Goal: Ask a question

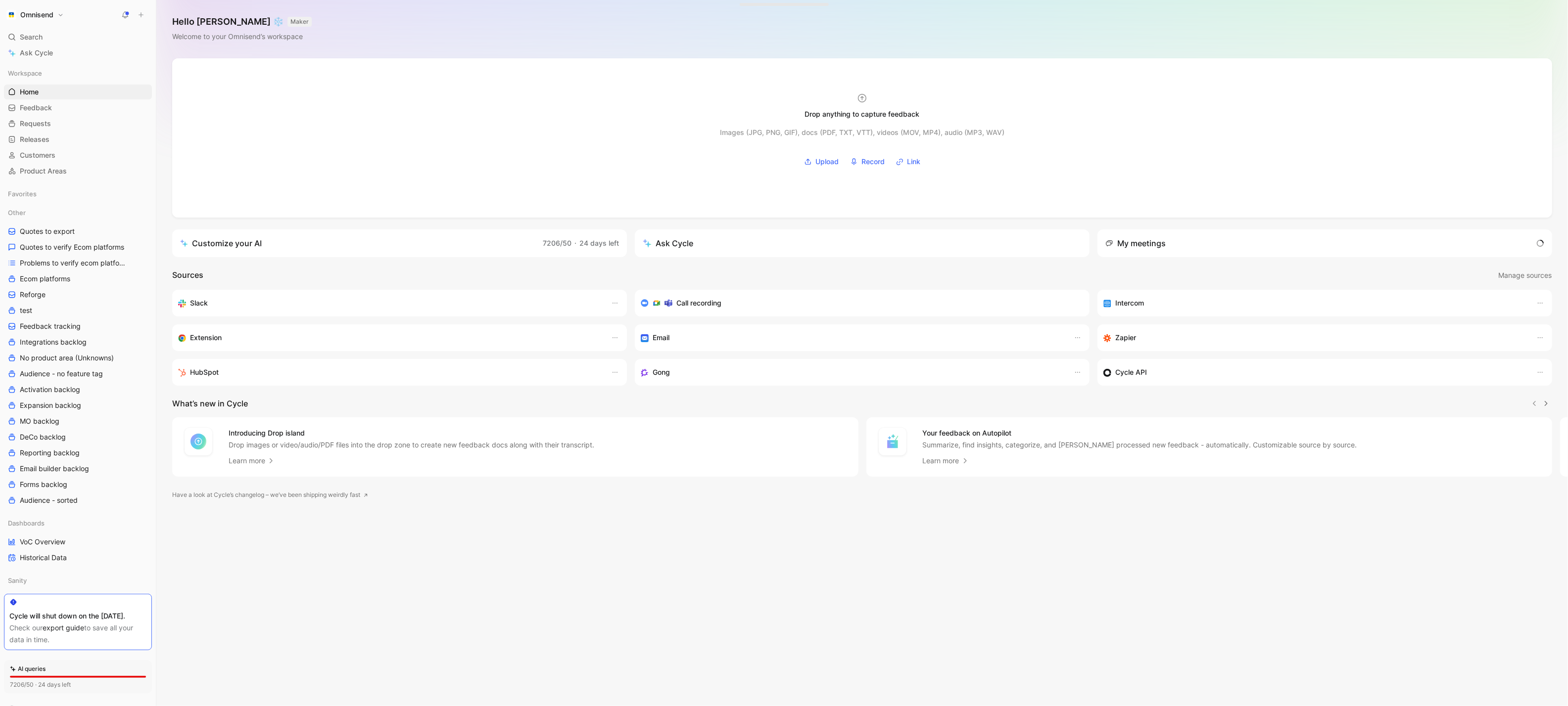
scroll to position [47, 0]
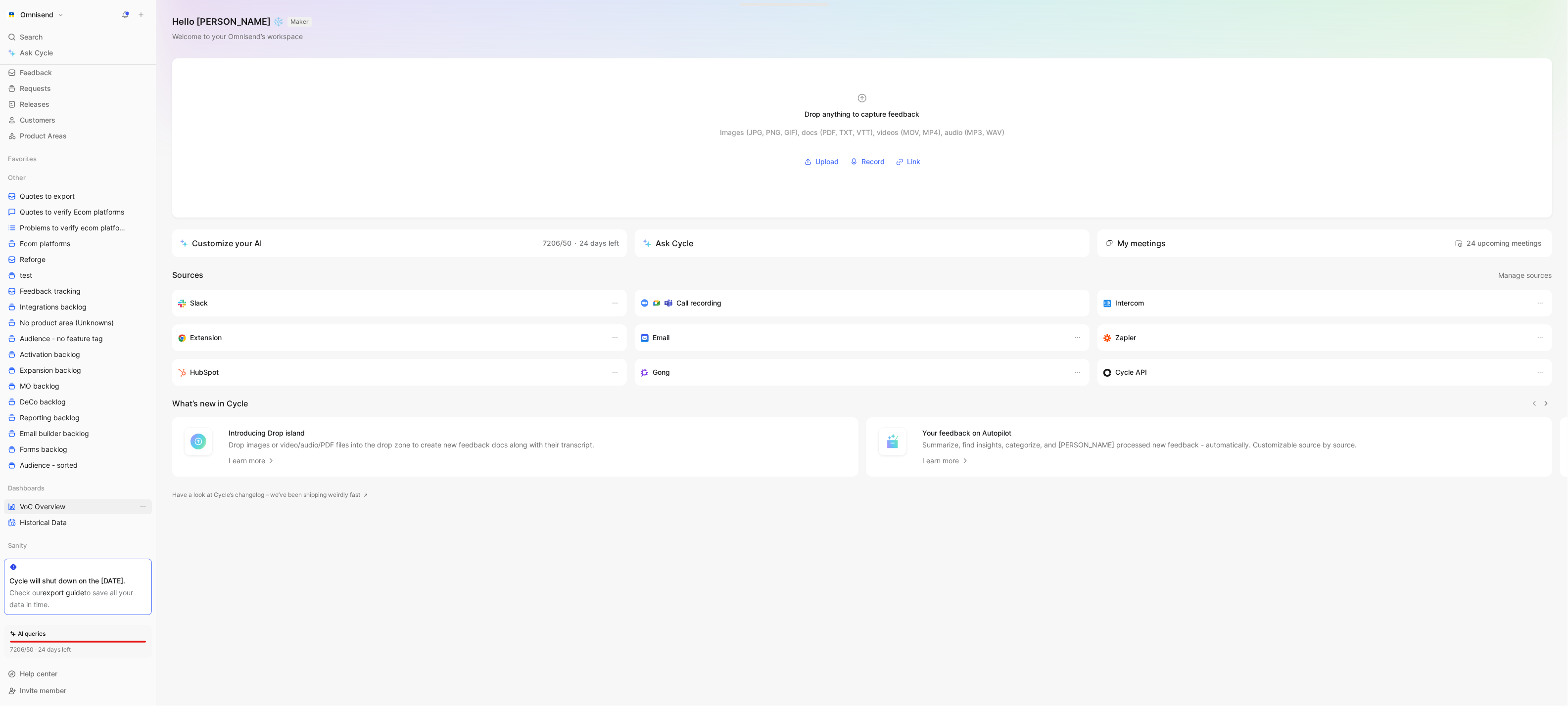
click at [49, 503] on span "VoC Overview" at bounding box center [42, 507] width 46 height 10
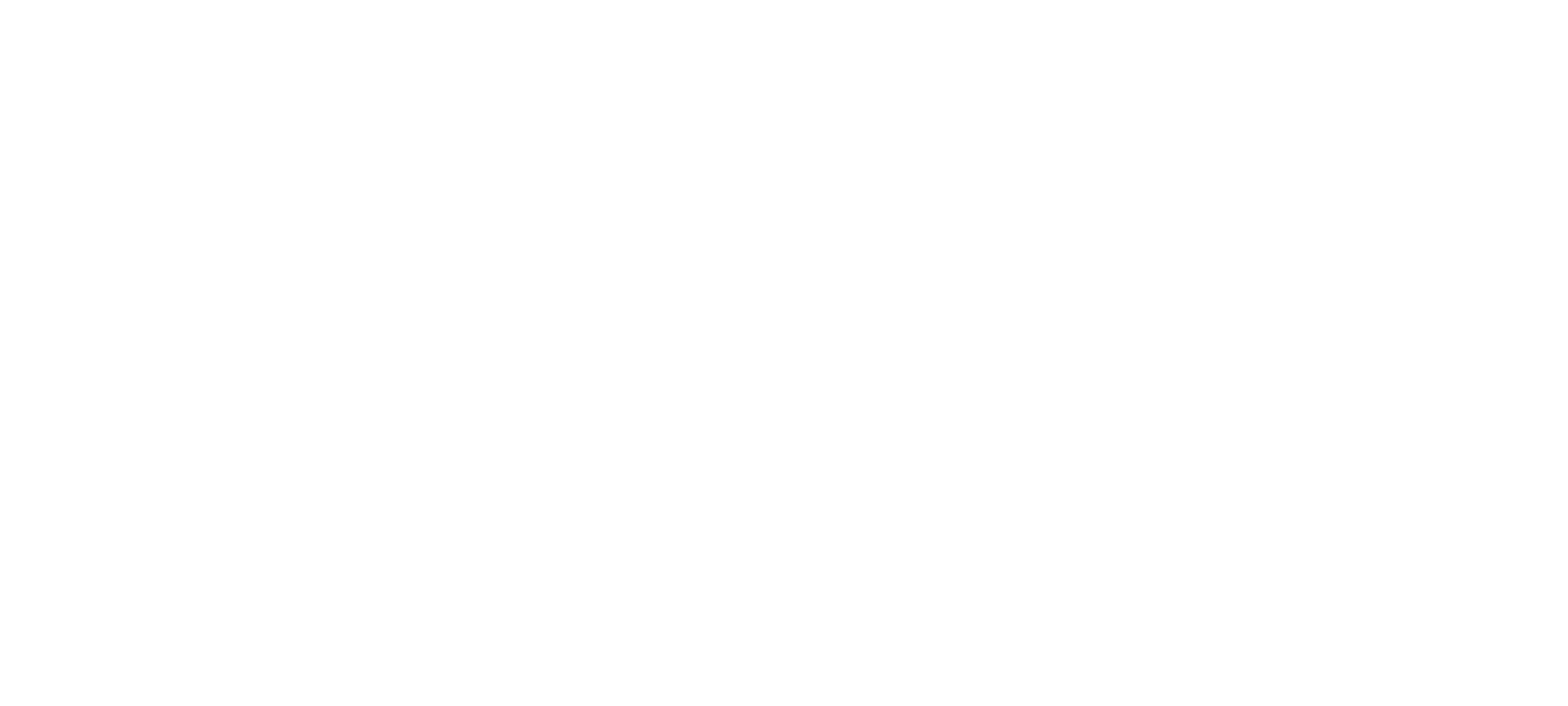
scroll to position [526, 0]
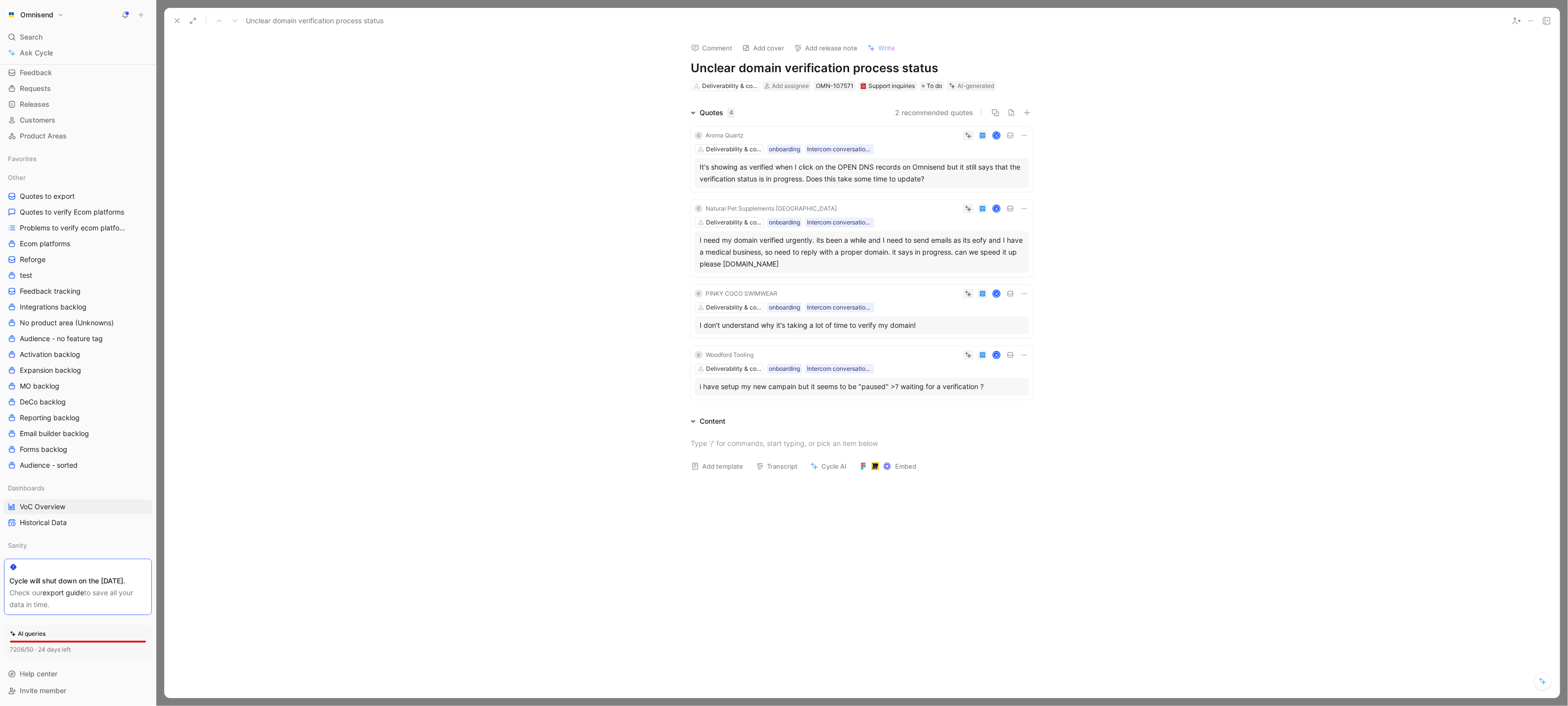
click at [178, 20] on icon at bounding box center [177, 20] width 8 height 8
click at [882, 48] on span "Write" at bounding box center [886, 47] width 16 height 9
click at [174, 23] on icon at bounding box center [177, 20] width 8 height 8
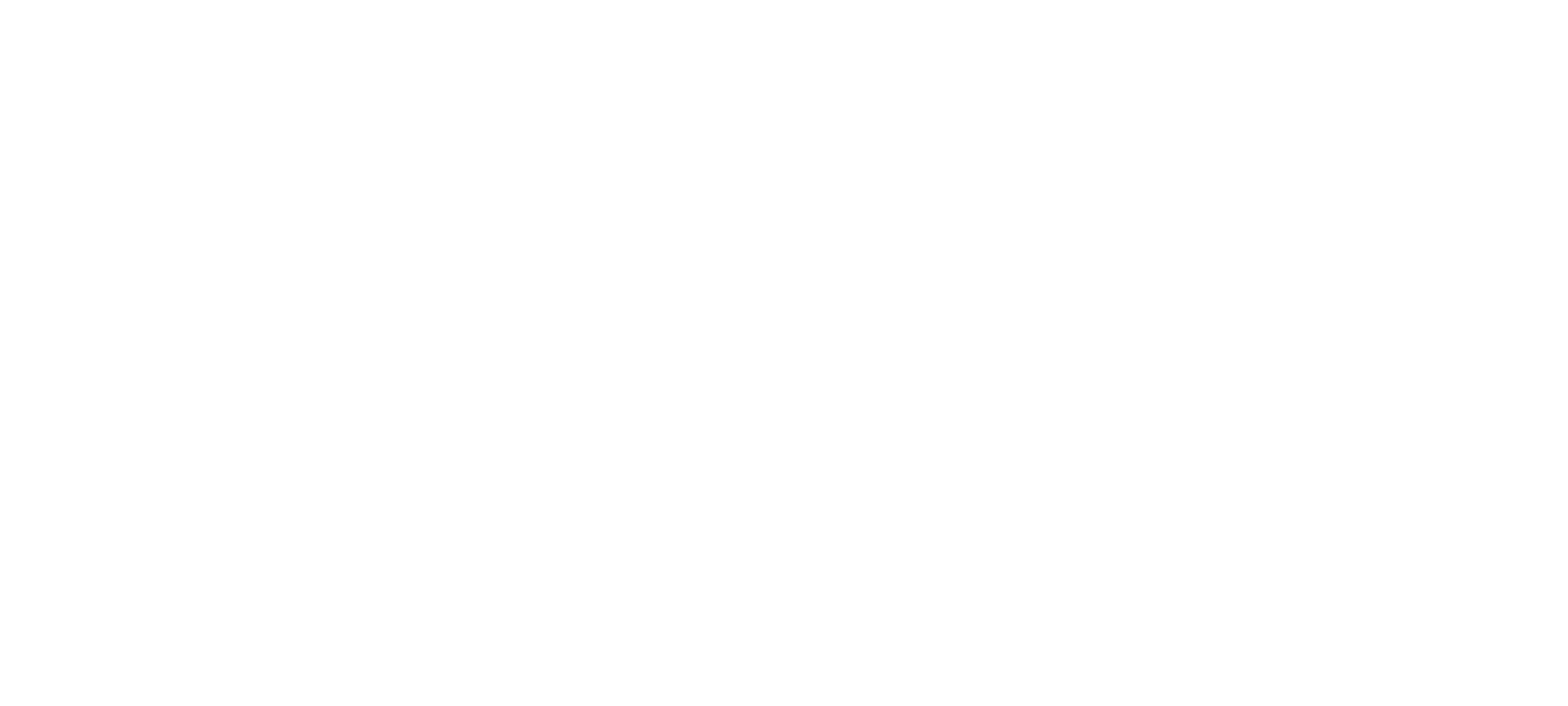
scroll to position [509, 0]
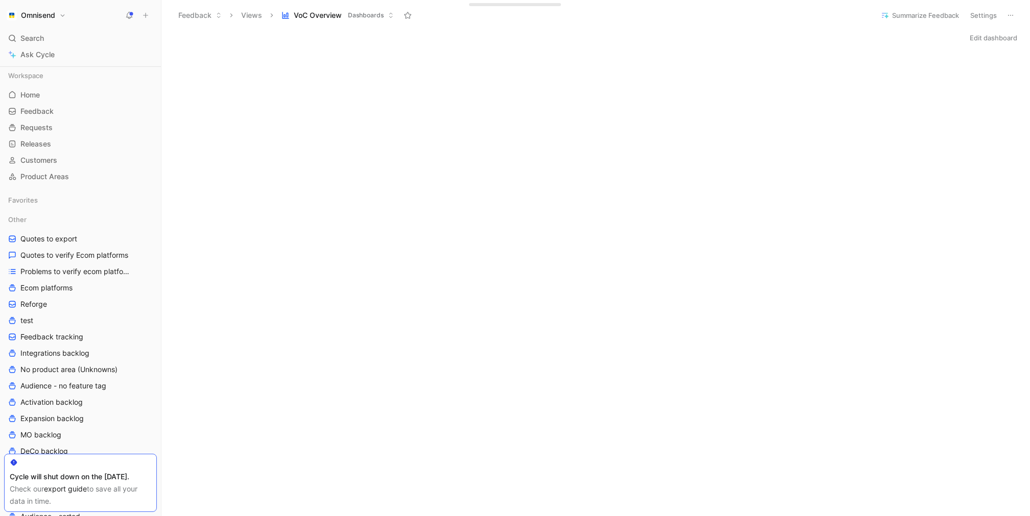
scroll to position [261, 0]
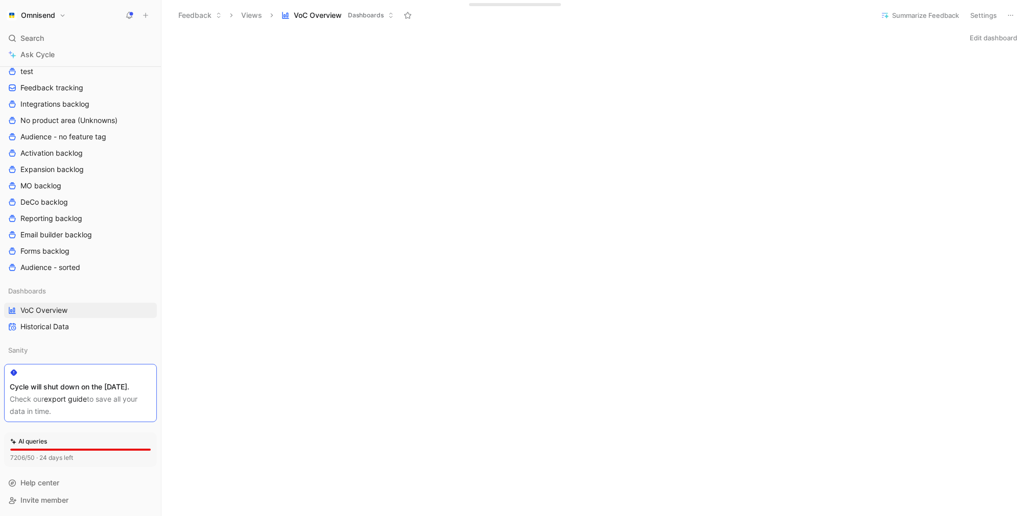
click at [52, 57] on span "Ask Cycle" at bounding box center [37, 55] width 34 height 12
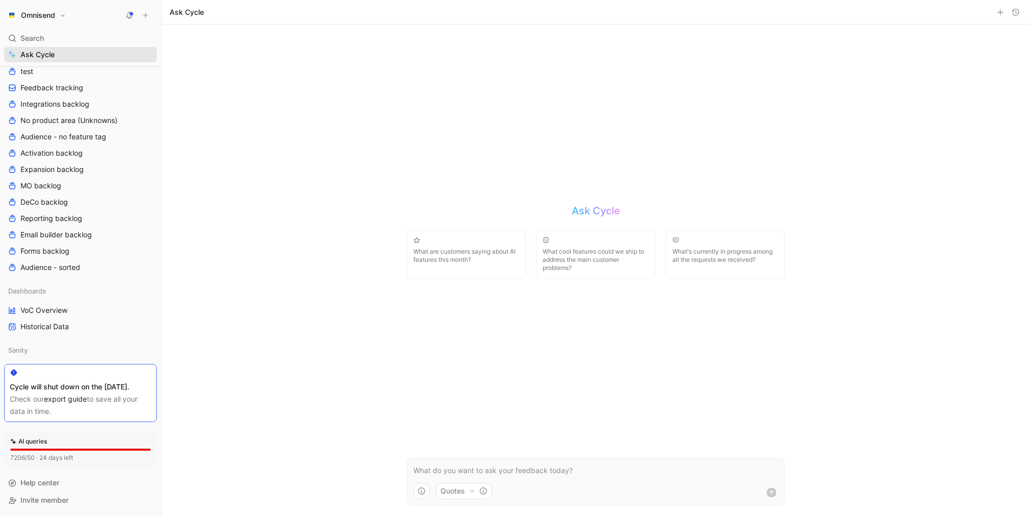
click at [97, 48] on link "Ask Cycle" at bounding box center [80, 54] width 153 height 15
click at [92, 40] on div "Search ⌘ K" at bounding box center [80, 38] width 153 height 15
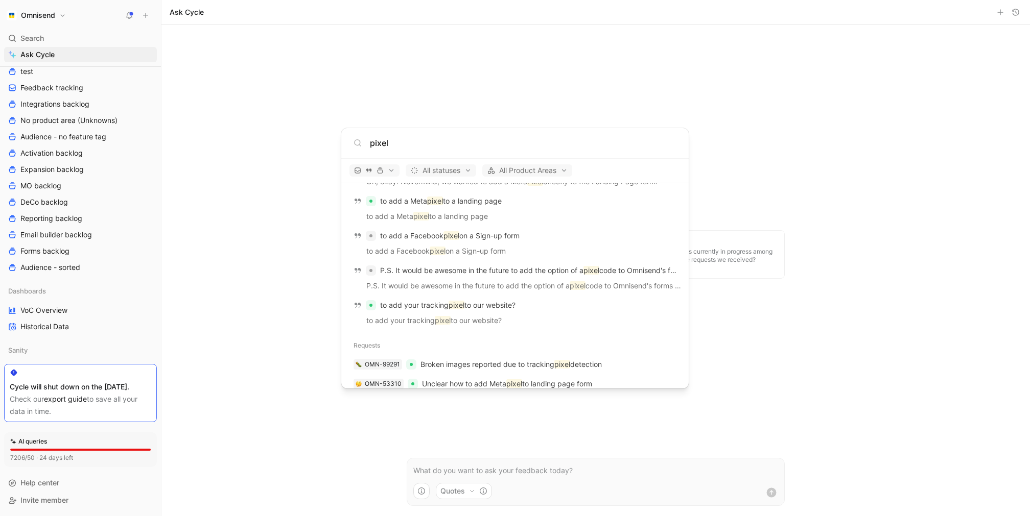
scroll to position [1252, 0]
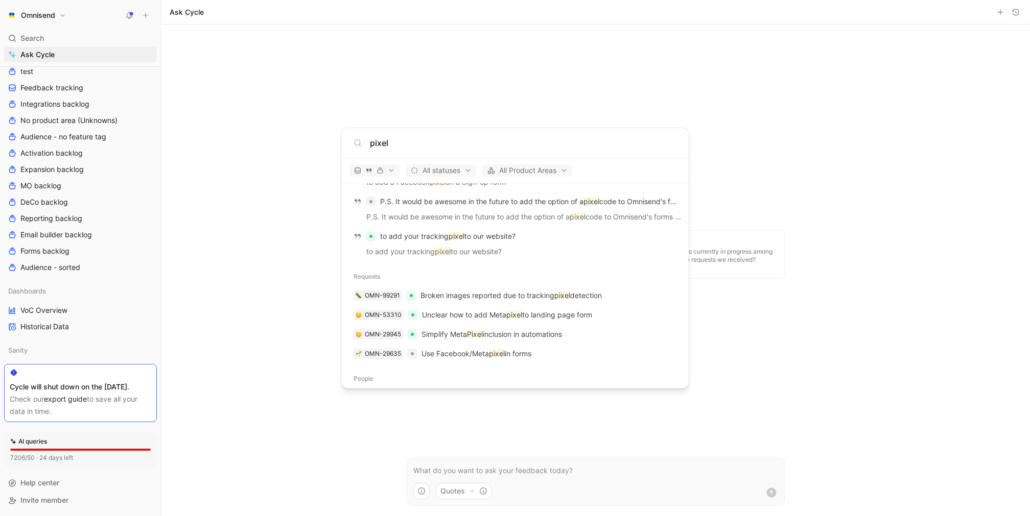
type input "pixel"
click at [552, 29] on body "Omnisend Search ⌘ K Ask Cycle Workspace Home G then H Feedback G then F Request…" at bounding box center [515, 258] width 1030 height 516
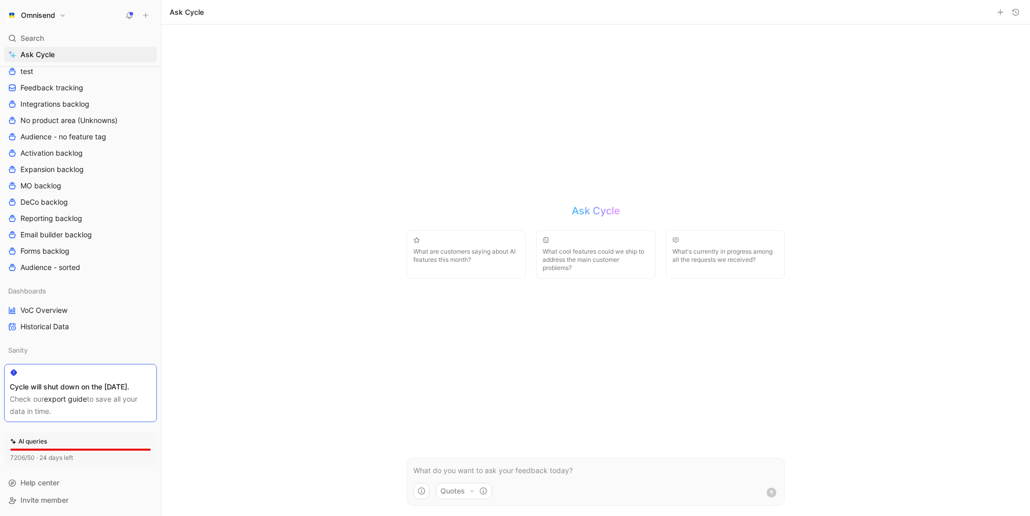
click at [534, 469] on p at bounding box center [595, 471] width 365 height 12
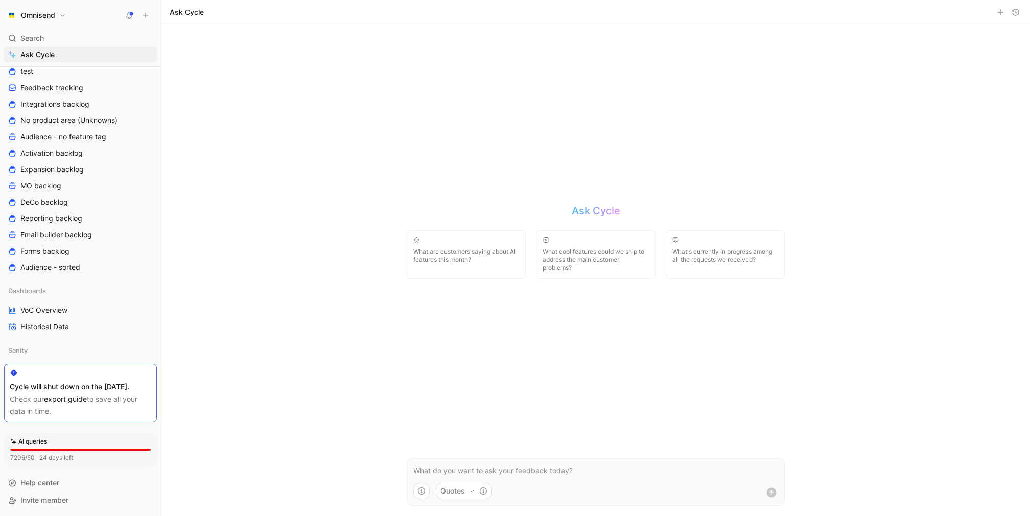
click at [534, 469] on p at bounding box center [595, 471] width 365 height 12
